Goal: Find contact information: Find contact information

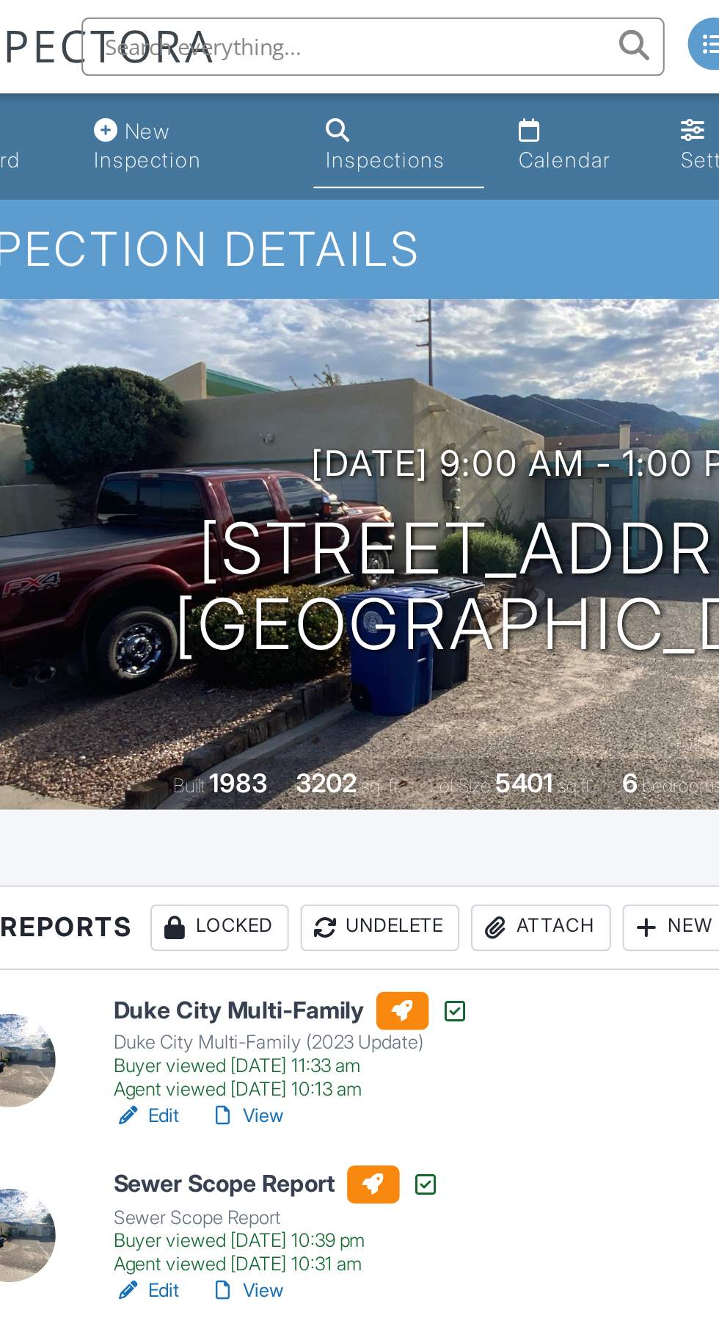
click at [289, 63] on link "Inspections" at bounding box center [290, 74] width 85 height 42
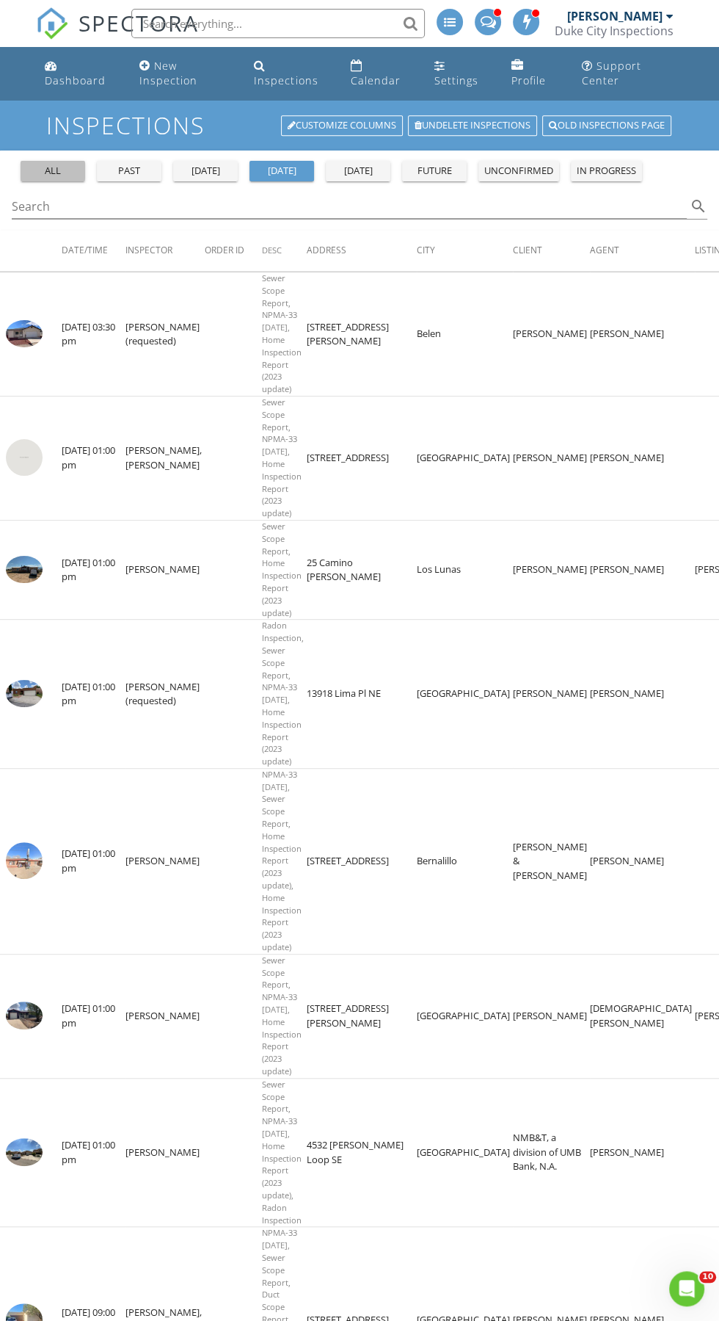
click at [44, 164] on div "all" at bounding box center [52, 171] width 53 height 15
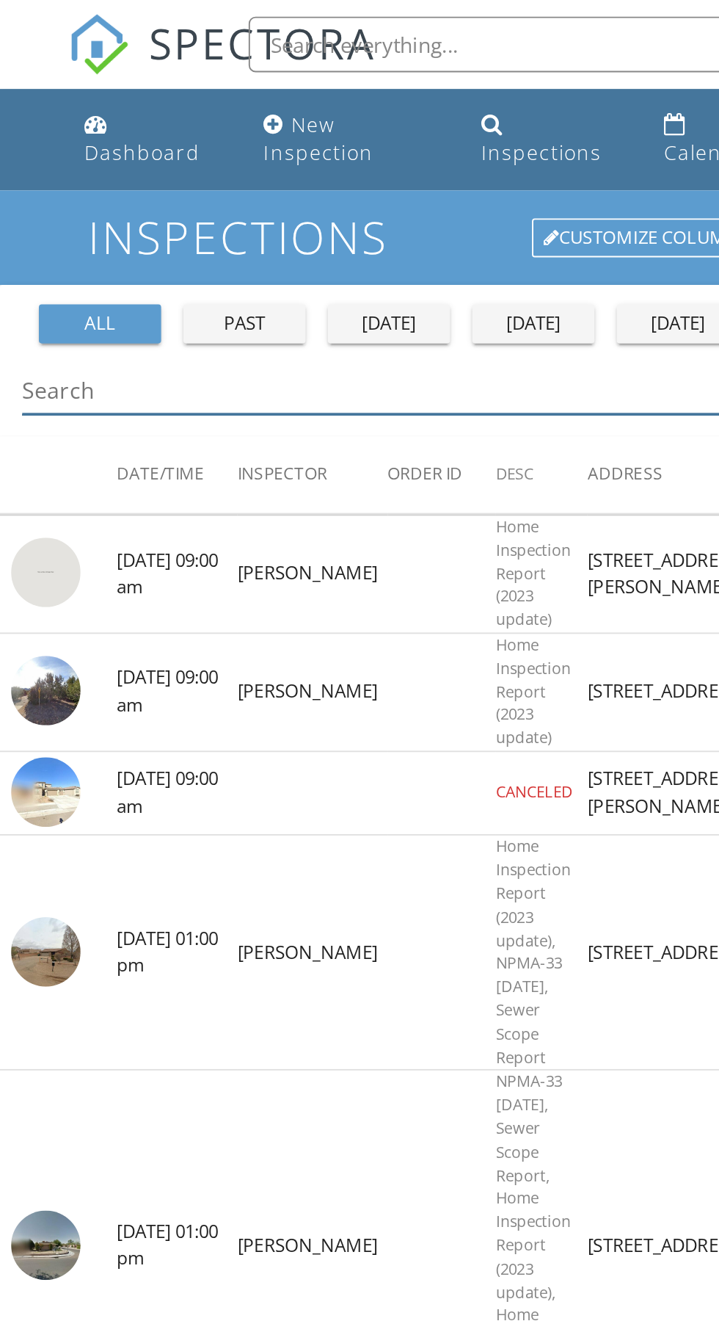
click at [159, 202] on input "Search" at bounding box center [349, 207] width 675 height 24
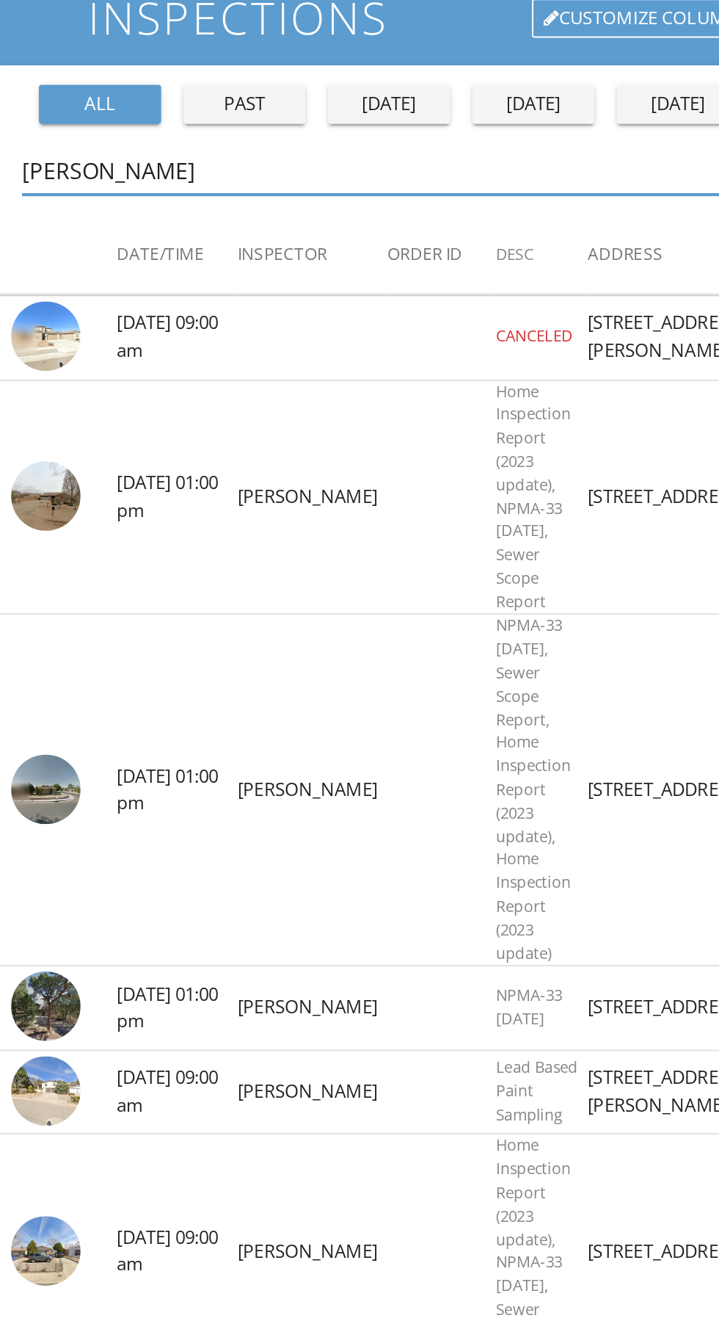
click at [177, 202] on input "Mel" at bounding box center [349, 207] width 675 height 24
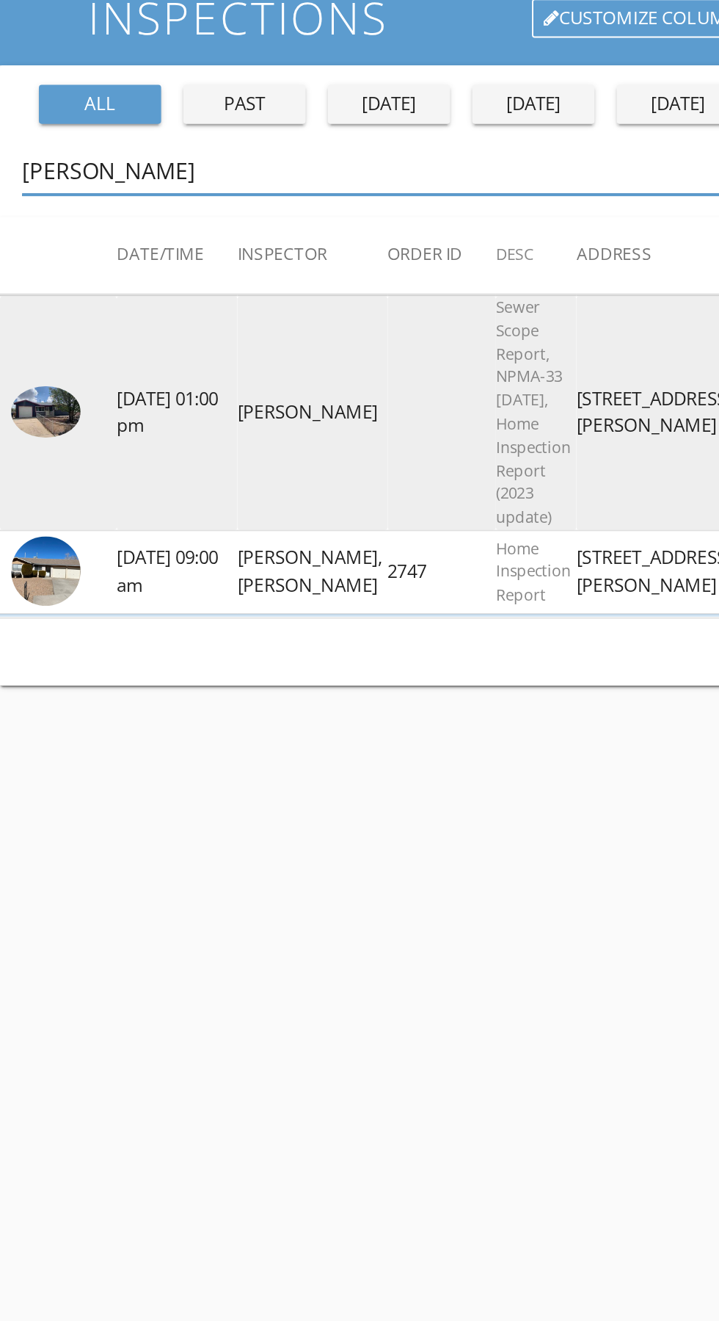
type input "Mel smi"
click at [21, 320] on img at bounding box center [24, 334] width 37 height 28
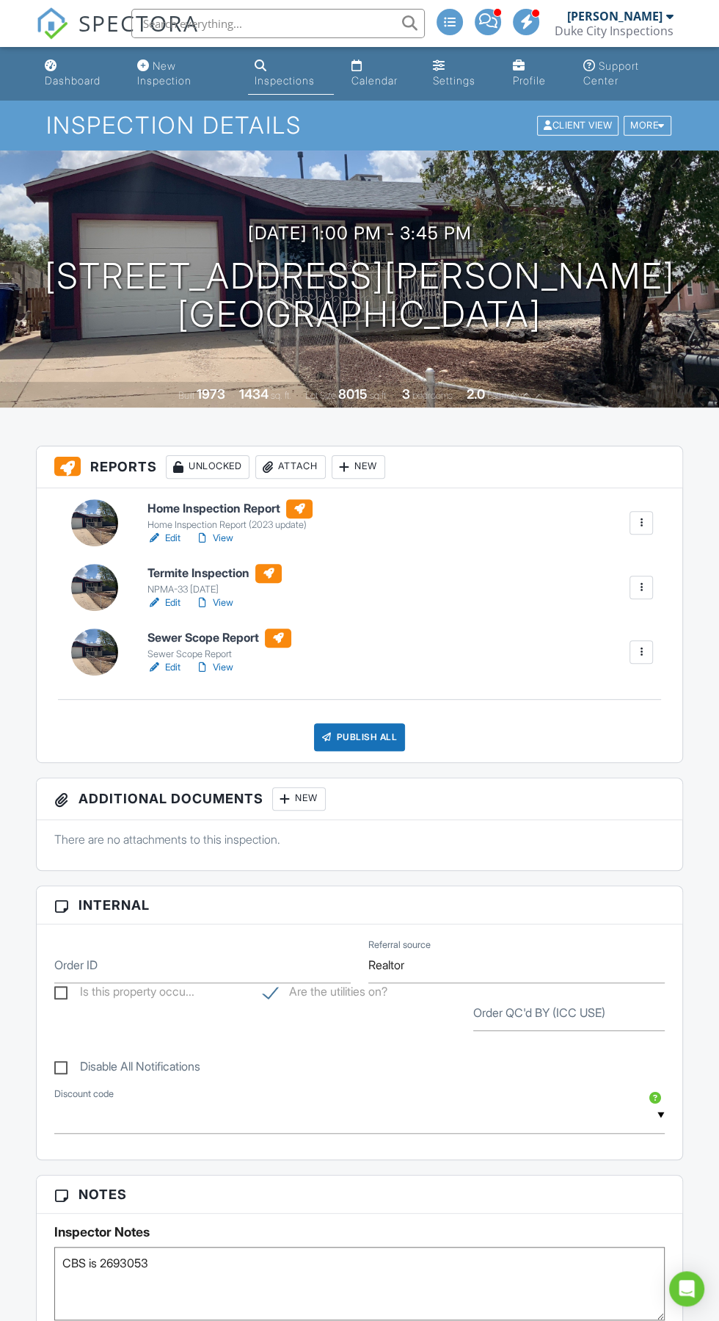
click at [118, 225] on div "[DATE] 1:00 pm - 3:45 pm [STREET_ADDRESS][PERSON_NAME] [GEOGRAPHIC_DATA], NM 87…" at bounding box center [359, 278] width 719 height 111
click at [129, 197] on div "[DATE] 1:00 pm - 3:45 pm [STREET_ADDRESS][PERSON_NAME] [GEOGRAPHIC_DATA], NM 87…" at bounding box center [359, 278] width 719 height 257
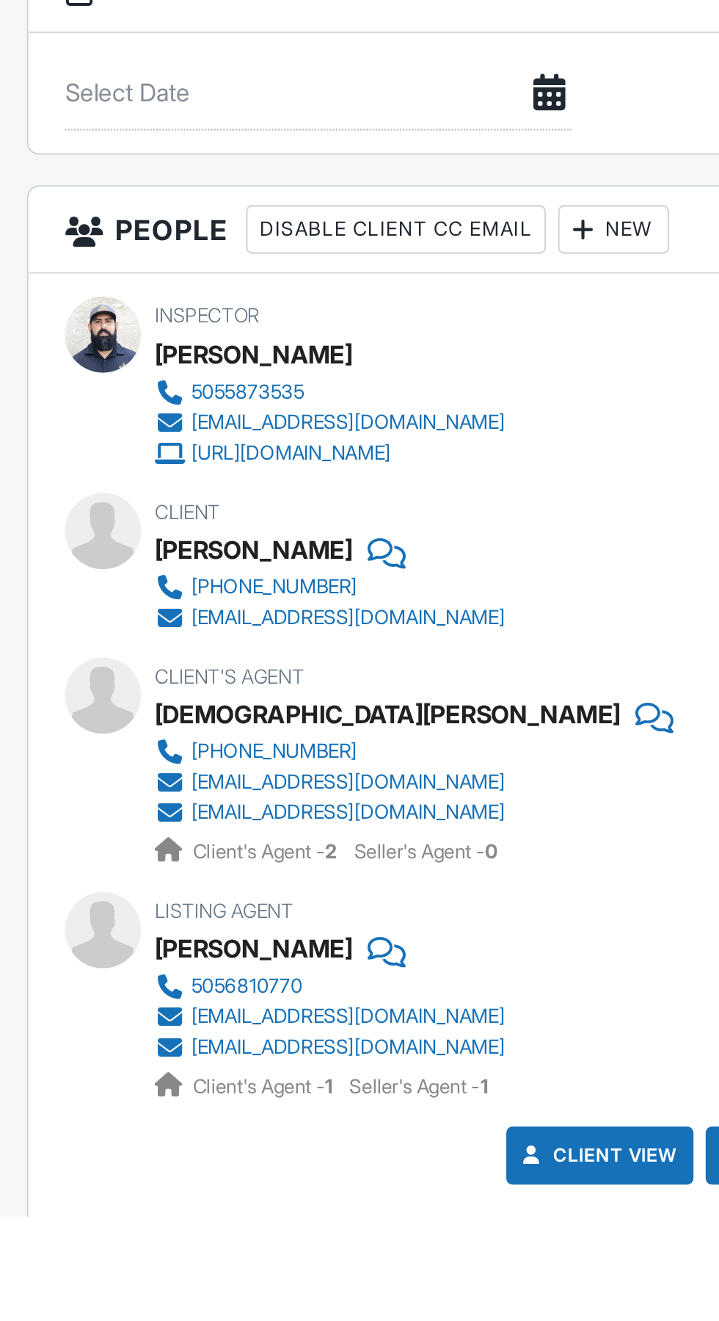
scroll to position [1344, 0]
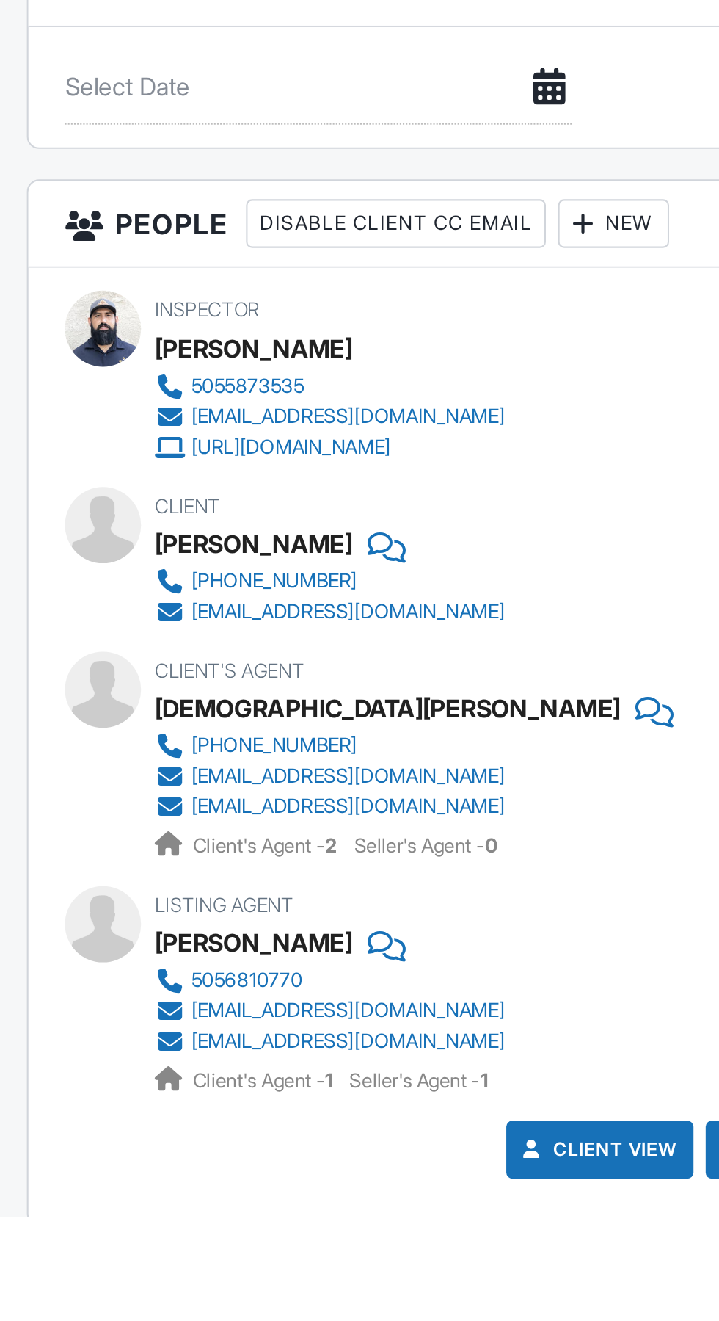
click at [160, 1088] on div "[PHONE_NUMBER]" at bounding box center [155, 1094] width 80 height 12
